Goal: Task Accomplishment & Management: Complete application form

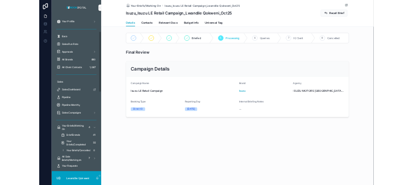
scroll to position [103, 0]
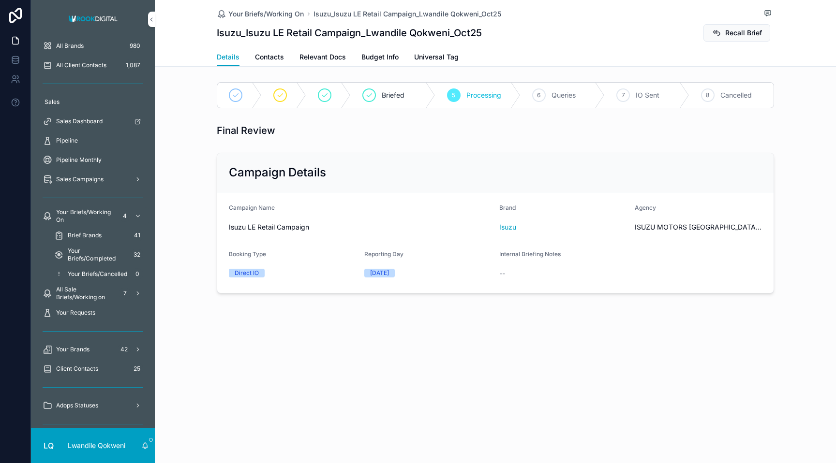
click at [82, 236] on span "Brief Brands" at bounding box center [85, 236] width 34 height 8
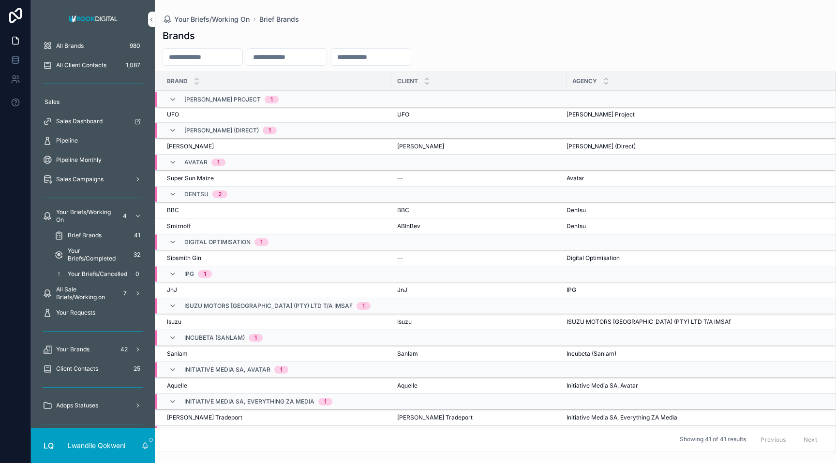
click at [84, 256] on span "Your Briefs/Completed" at bounding box center [97, 254] width 59 height 15
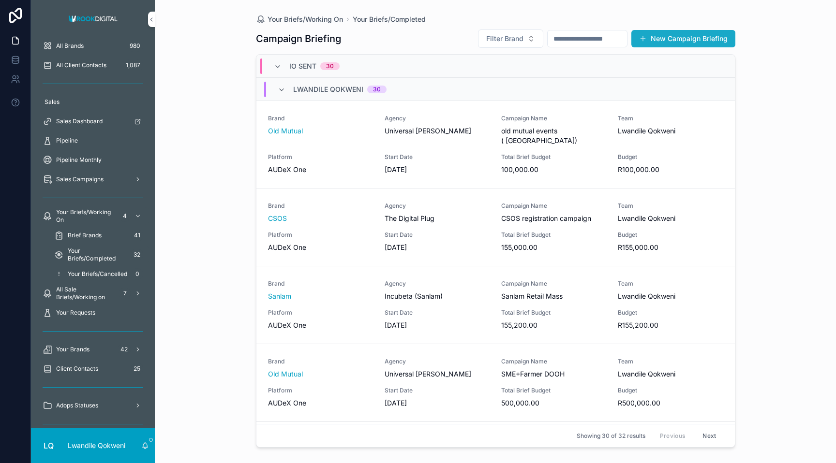
click at [658, 37] on button "New Campaign Briefing" at bounding box center [683, 38] width 104 height 17
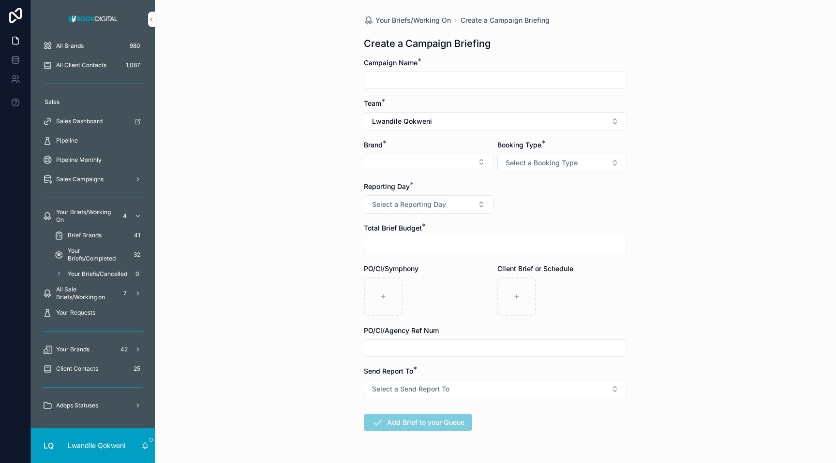
click at [497, 74] on input "scrollable content" at bounding box center [495, 81] width 262 height 14
type input "**********"
click at [423, 171] on div "Brand *" at bounding box center [429, 156] width 130 height 32
click at [428, 161] on button "Select Button" at bounding box center [429, 162] width 130 height 16
type input "*****"
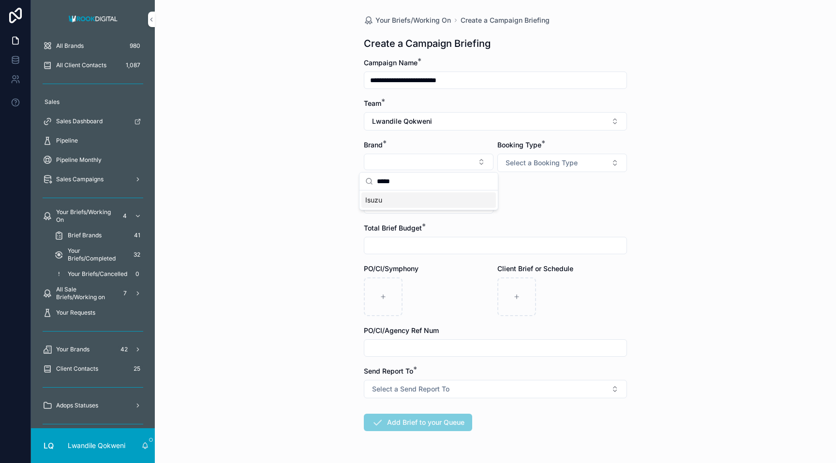
click at [405, 201] on div "Isuzu" at bounding box center [428, 200] width 134 height 15
click at [588, 163] on button "Select Brand First" at bounding box center [562, 163] width 130 height 18
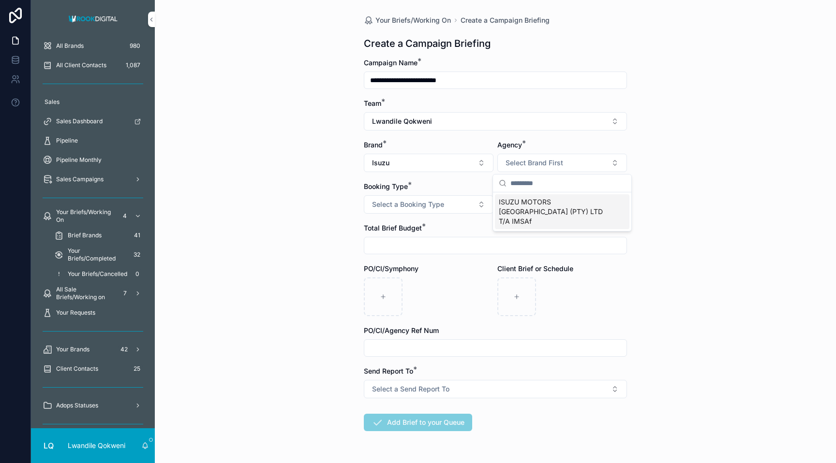
click at [567, 212] on span "ISUZU MOTORS [GEOGRAPHIC_DATA] (PTY) LTD T/A IMSAf" at bounding box center [556, 211] width 115 height 29
click at [433, 205] on span "Select a Booking Type" at bounding box center [408, 205] width 72 height 10
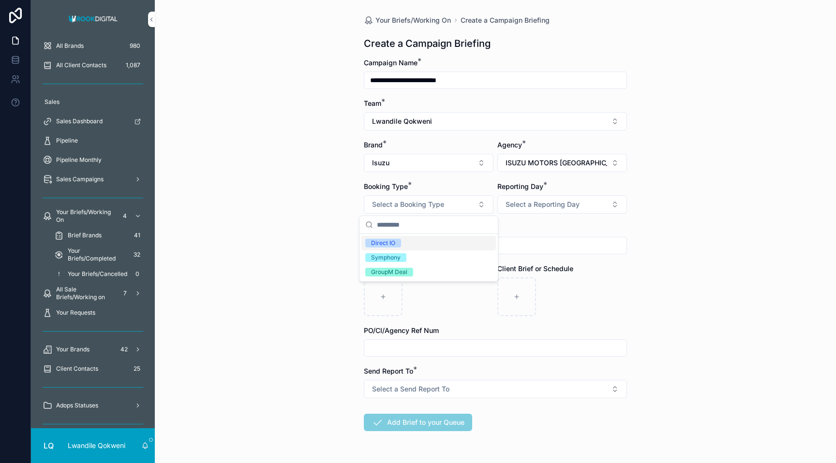
click at [416, 240] on div "Direct IO" at bounding box center [428, 243] width 134 height 15
click at [568, 197] on button "Select a Reporting Day" at bounding box center [562, 204] width 130 height 18
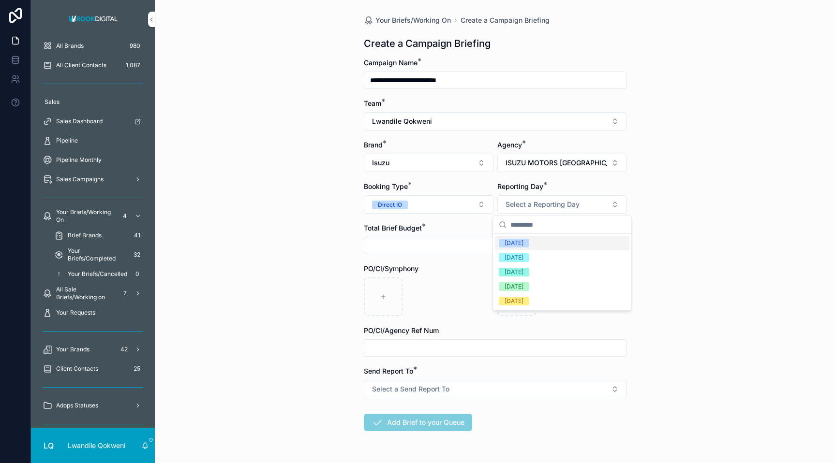
click at [546, 245] on div "[DATE]" at bounding box center [562, 243] width 134 height 15
click at [391, 249] on input "scrollable content" at bounding box center [495, 246] width 262 height 14
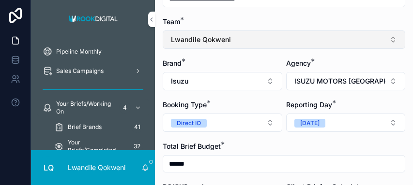
scroll to position [83, 0]
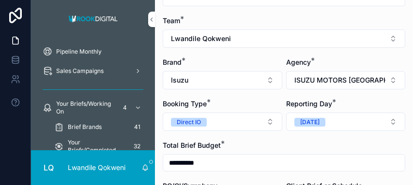
click at [211, 166] on input "**********" at bounding box center [283, 163] width 241 height 14
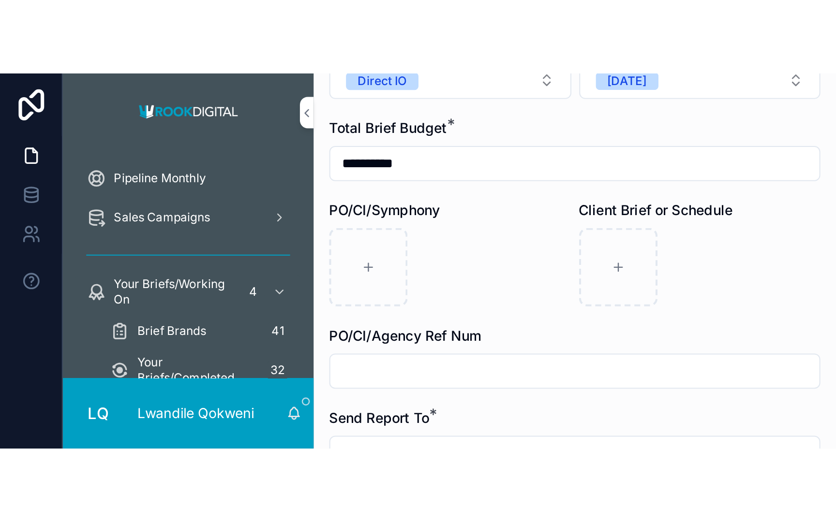
scroll to position [209, 0]
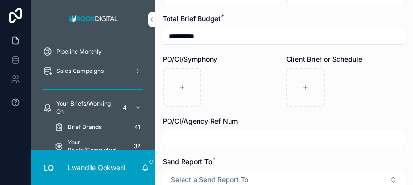
type input "**********"
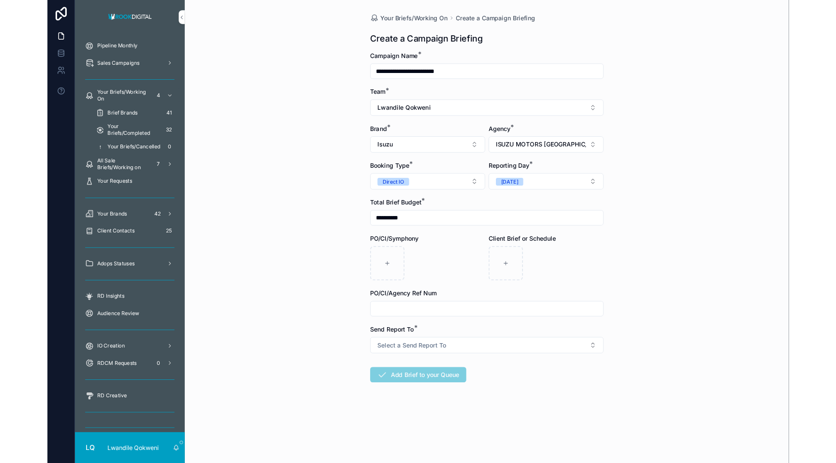
scroll to position [0, 0]
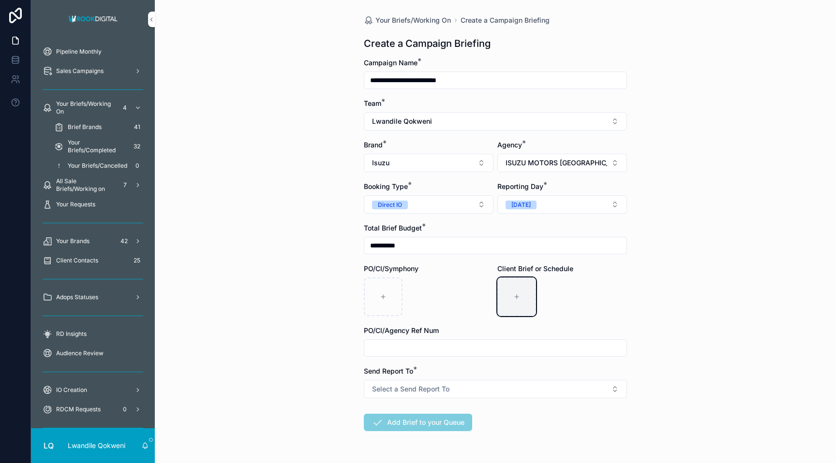
click at [523, 290] on div "scrollable content" at bounding box center [516, 297] width 39 height 39
type input "**********"
click at [448, 344] on input "scrollable content" at bounding box center [495, 348] width 262 height 14
click at [382, 351] on input "scrollable content" at bounding box center [495, 348] width 262 height 14
paste input "**********"
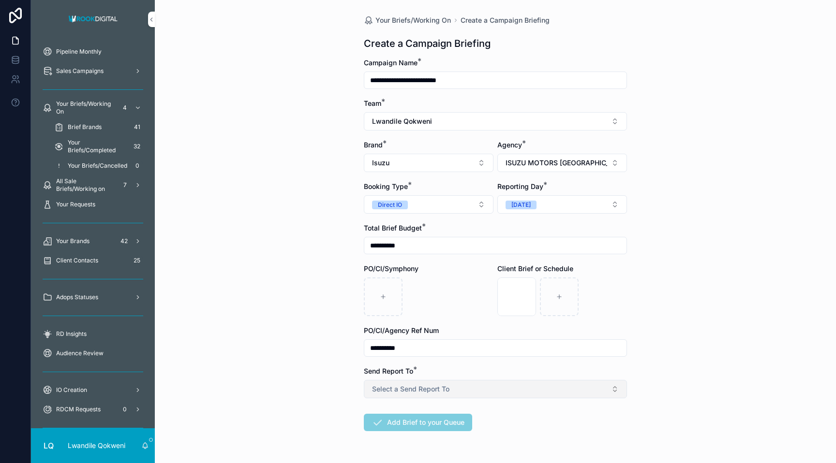
type input "**********"
click at [606, 392] on button "Select a Send Report To" at bounding box center [495, 389] width 263 height 18
click at [522, 443] on div "CSM" at bounding box center [495, 442] width 134 height 15
click at [448, 421] on button "Add Brief to your Queue" at bounding box center [418, 422] width 108 height 17
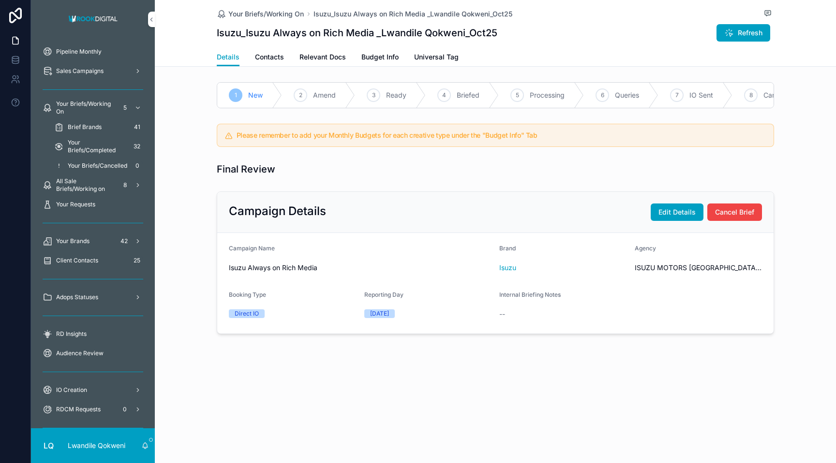
click at [275, 55] on span "Contacts" at bounding box center [269, 57] width 29 height 10
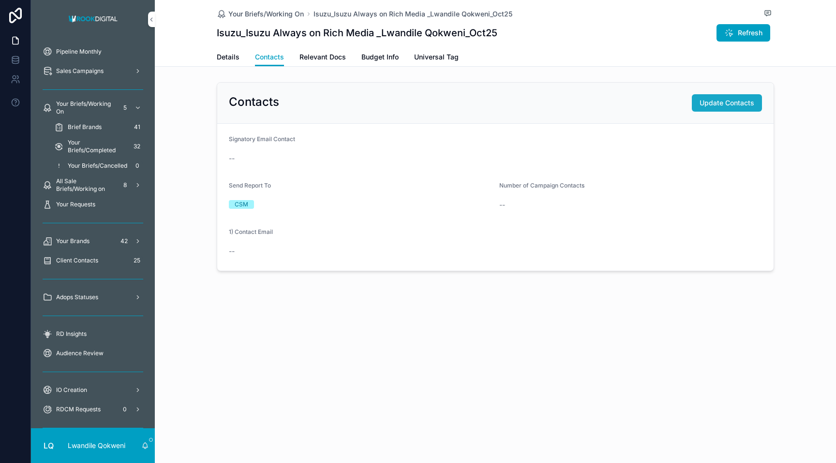
click at [726, 100] on span "Update Contacts" at bounding box center [726, 103] width 55 height 10
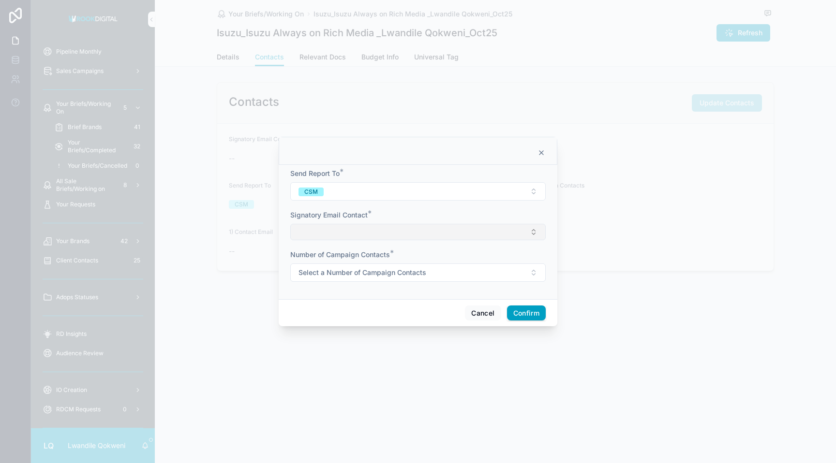
click at [405, 229] on button "Select Button" at bounding box center [417, 232] width 255 height 16
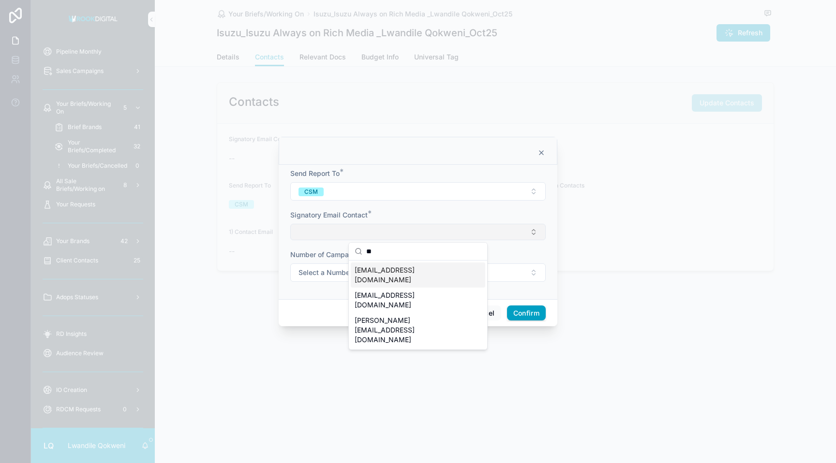
type input "*"
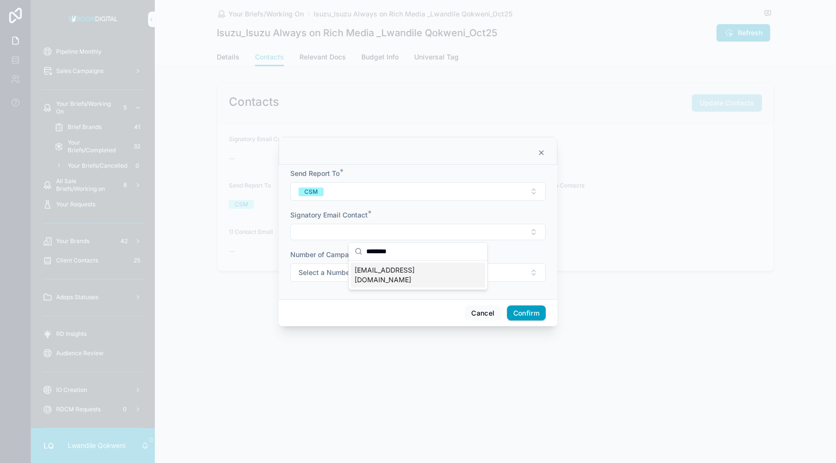
type input "********"
click at [401, 273] on span "[EMAIL_ADDRESS][DOMAIN_NAME]" at bounding box center [412, 275] width 115 height 19
click at [401, 273] on span "Select a Number of Campaign Contacts" at bounding box center [362, 274] width 128 height 10
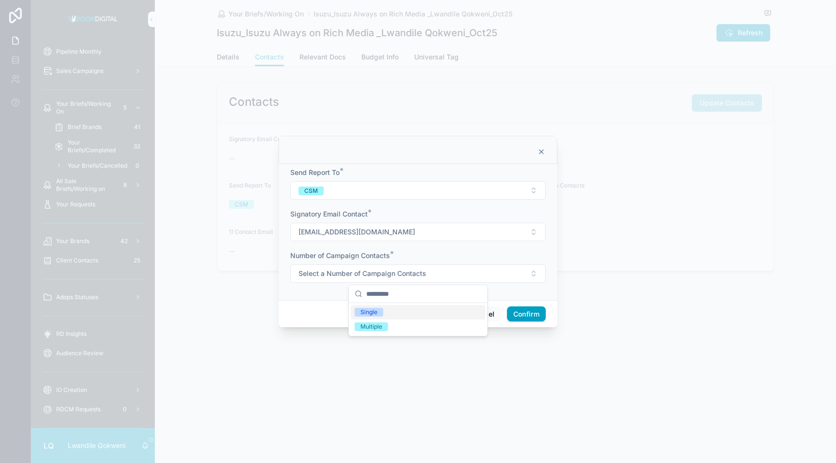
click at [394, 314] on div "Single" at bounding box center [418, 312] width 134 height 15
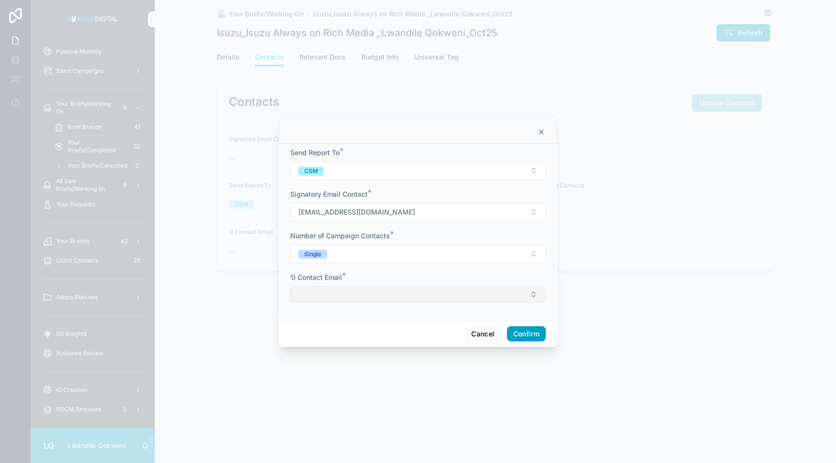
click at [466, 298] on button "Select Button" at bounding box center [417, 294] width 255 height 16
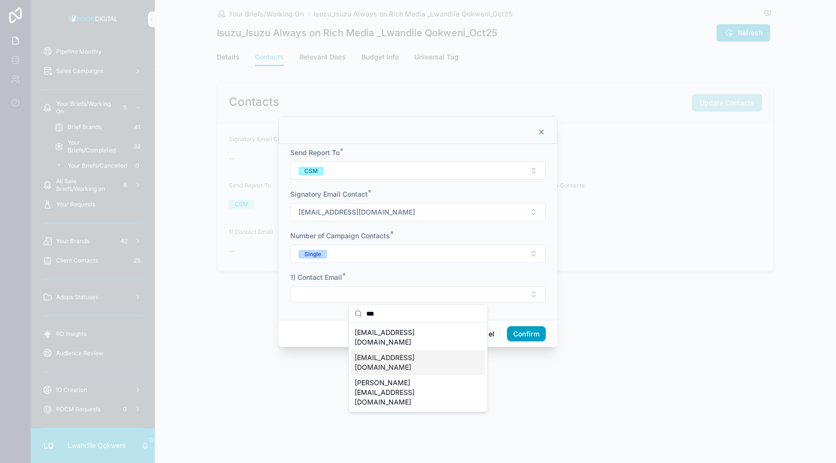
type input "***"
click at [403, 353] on span "[EMAIL_ADDRESS][DOMAIN_NAME]" at bounding box center [412, 362] width 115 height 19
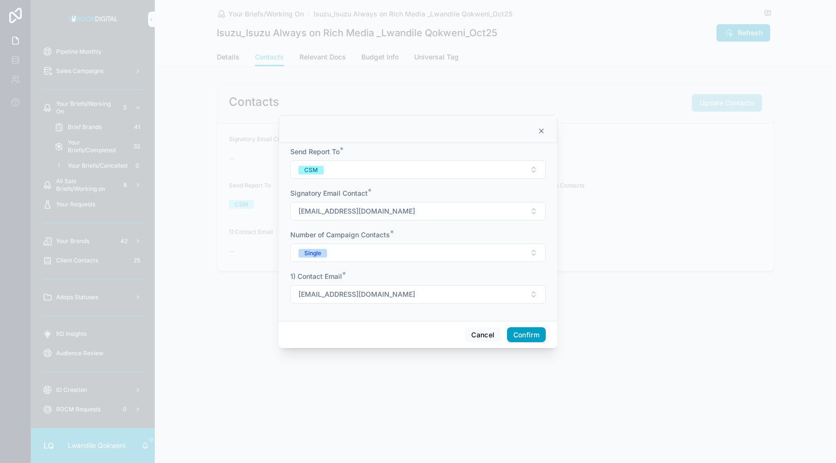
click at [536, 338] on button "Confirm" at bounding box center [526, 334] width 39 height 15
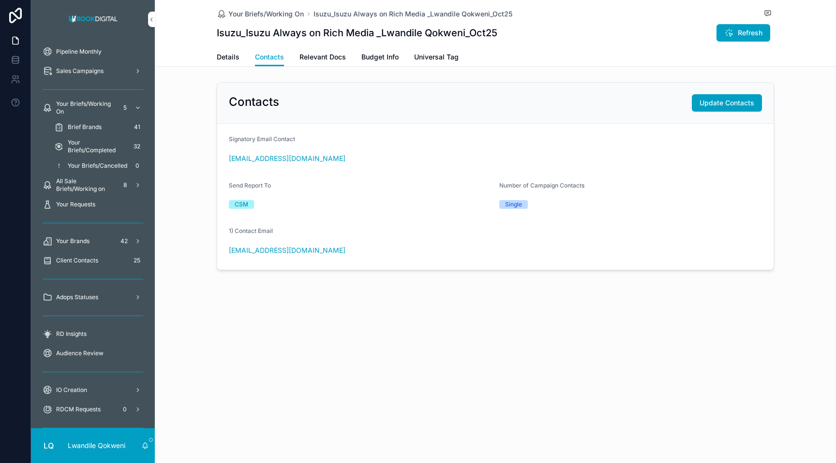
click at [316, 57] on span "Relevant Docs" at bounding box center [322, 57] width 46 height 10
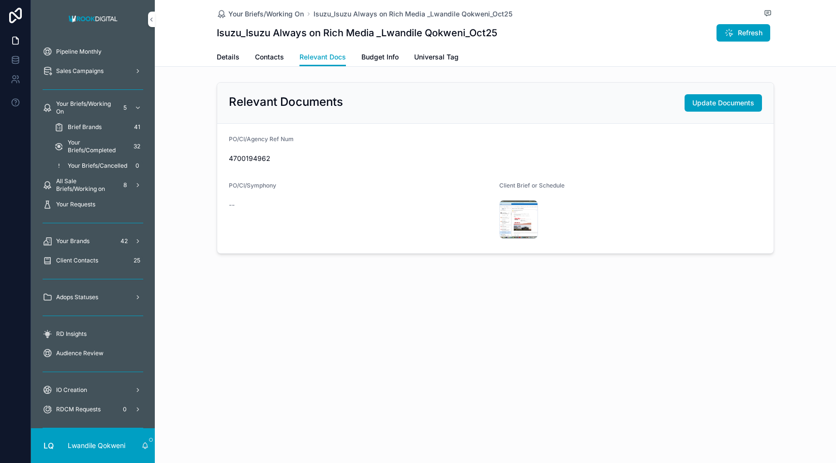
click at [382, 60] on span "Budget Info" at bounding box center [379, 57] width 37 height 10
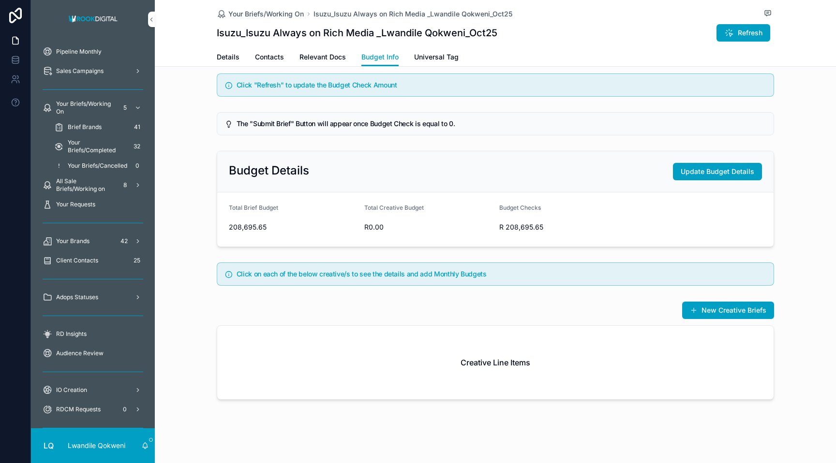
scroll to position [57, 0]
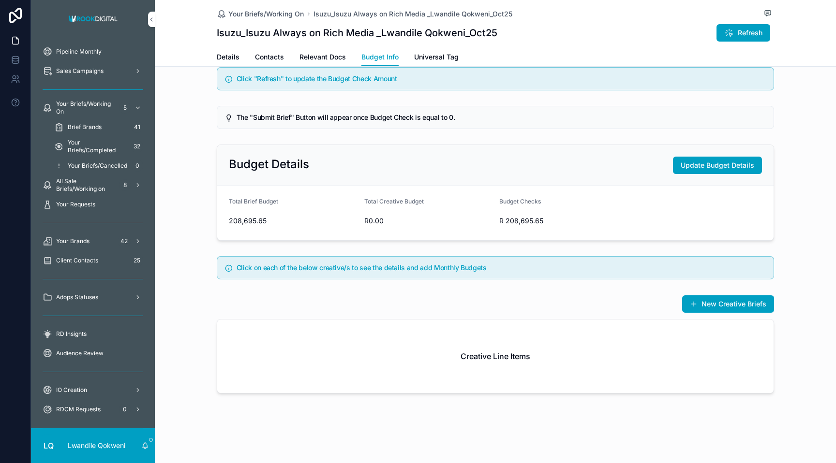
click at [440, 57] on span "Universal Tag" at bounding box center [436, 57] width 44 height 10
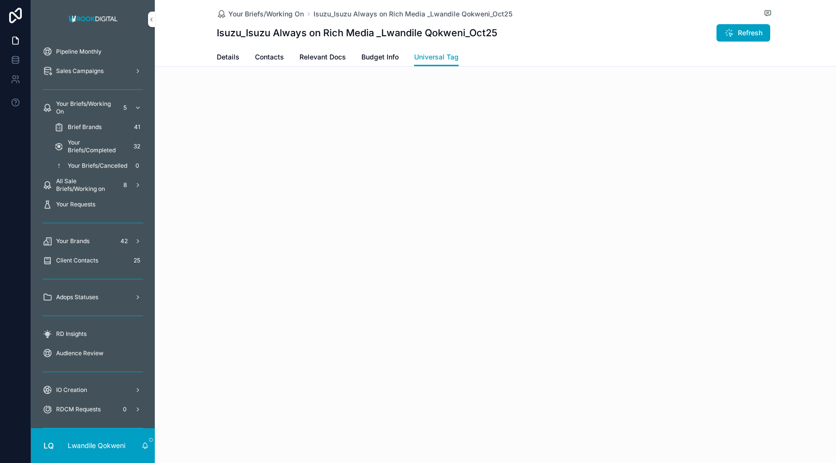
click at [380, 58] on span "Budget Info" at bounding box center [379, 57] width 37 height 10
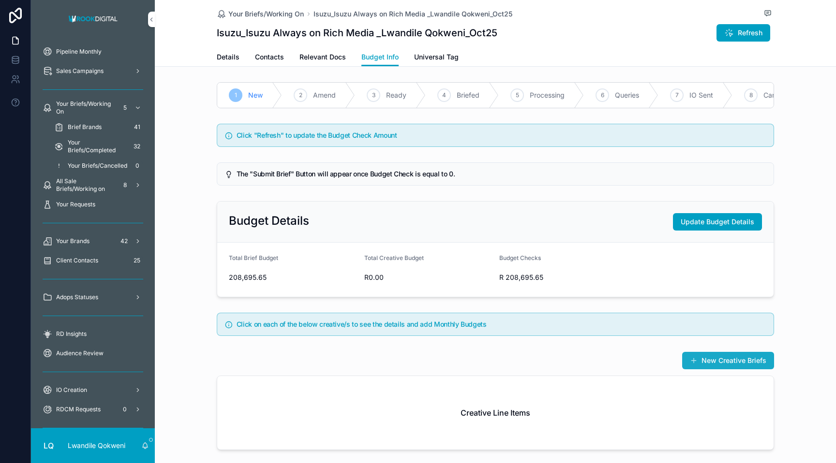
click at [727, 362] on button "New Creative Briefs" at bounding box center [728, 360] width 92 height 17
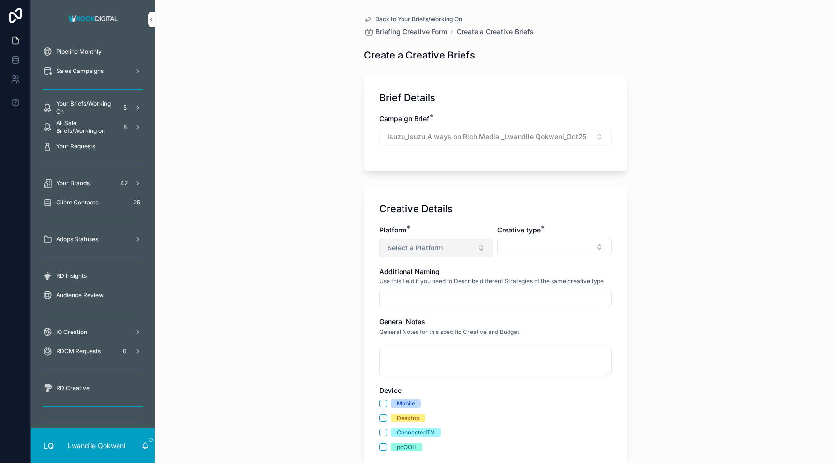
click at [478, 245] on button "Select a Platform" at bounding box center [436, 248] width 114 height 18
click at [426, 288] on div "AUDeX One" at bounding box center [436, 287] width 134 height 15
click at [589, 247] on button "Select Button" at bounding box center [554, 247] width 114 height 16
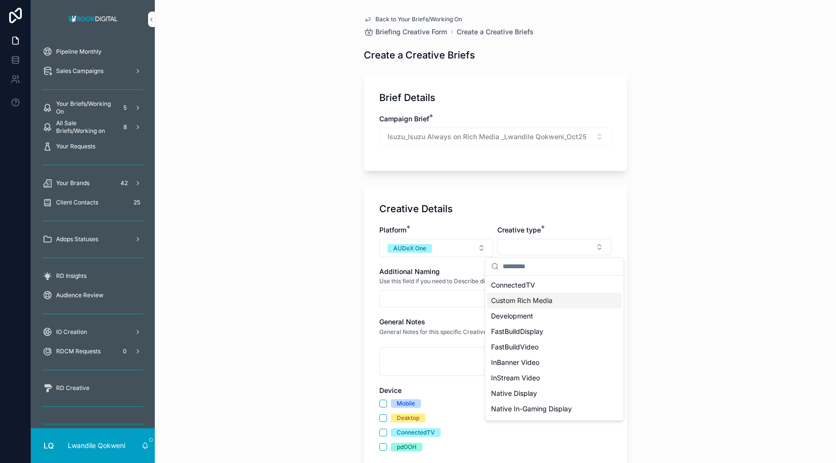
click at [538, 304] on span "Custom Rich Media" at bounding box center [521, 301] width 61 height 10
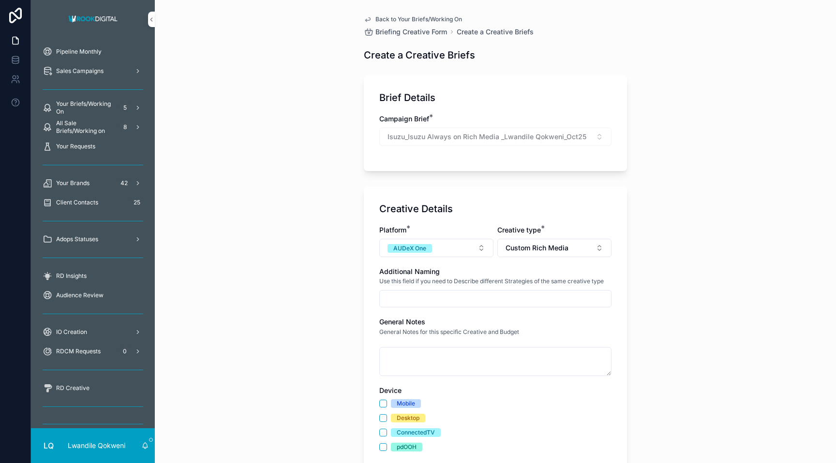
click at [458, 296] on input "scrollable content" at bounding box center [495, 299] width 231 height 14
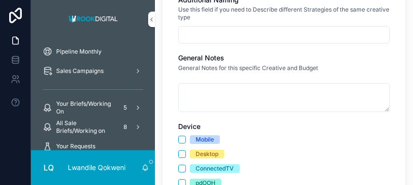
scroll to position [272, 0]
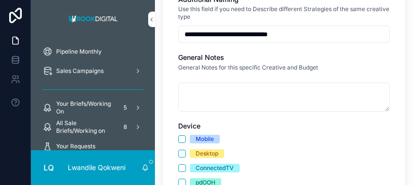
click at [304, 34] on input "**********" at bounding box center [283, 35] width 210 height 14
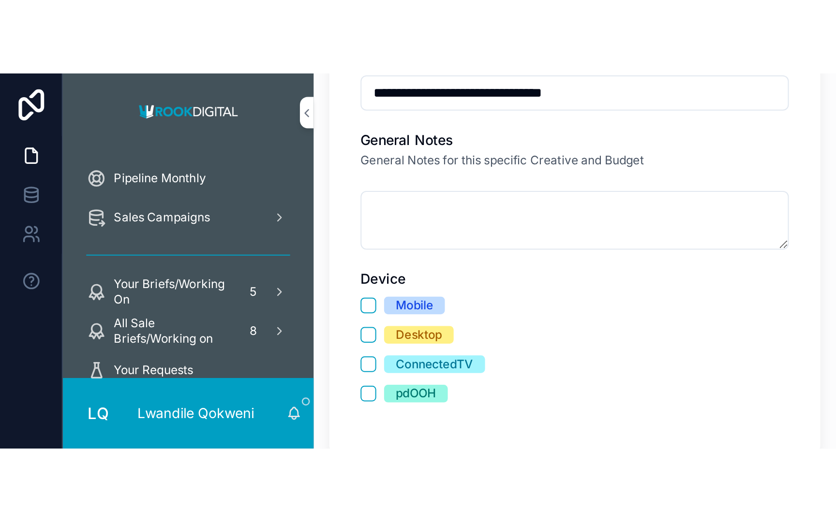
scroll to position [302, 0]
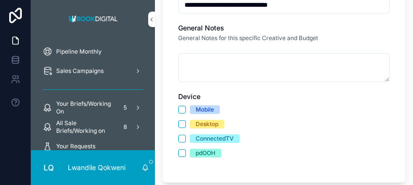
type input "**********"
click at [184, 110] on button "Mobile" at bounding box center [182, 110] width 8 height 8
click at [180, 125] on button "Desktop" at bounding box center [182, 124] width 8 height 8
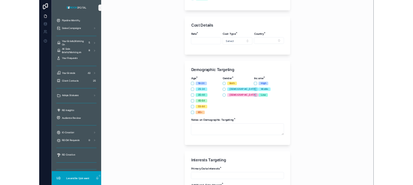
scroll to position [451, 0]
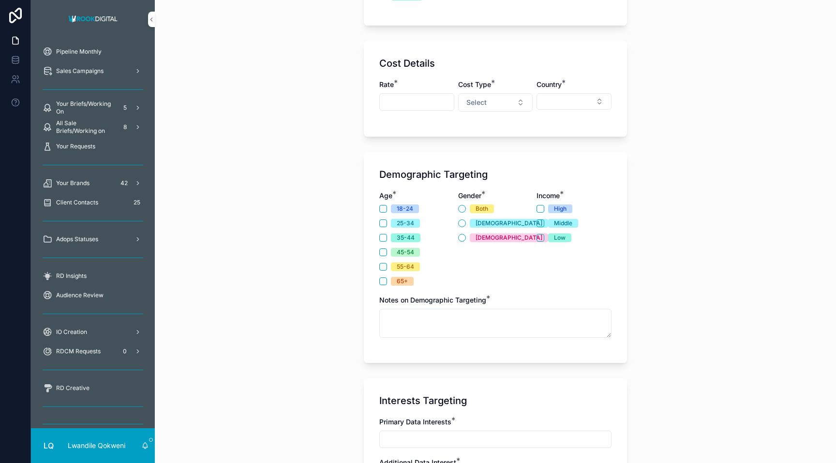
click at [411, 108] on input "scrollable content" at bounding box center [417, 102] width 74 height 14
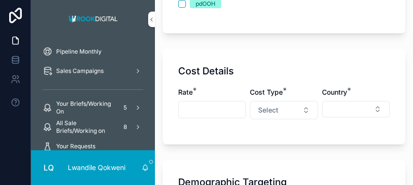
scroll to position [459, 0]
